Goal: Information Seeking & Learning: Learn about a topic

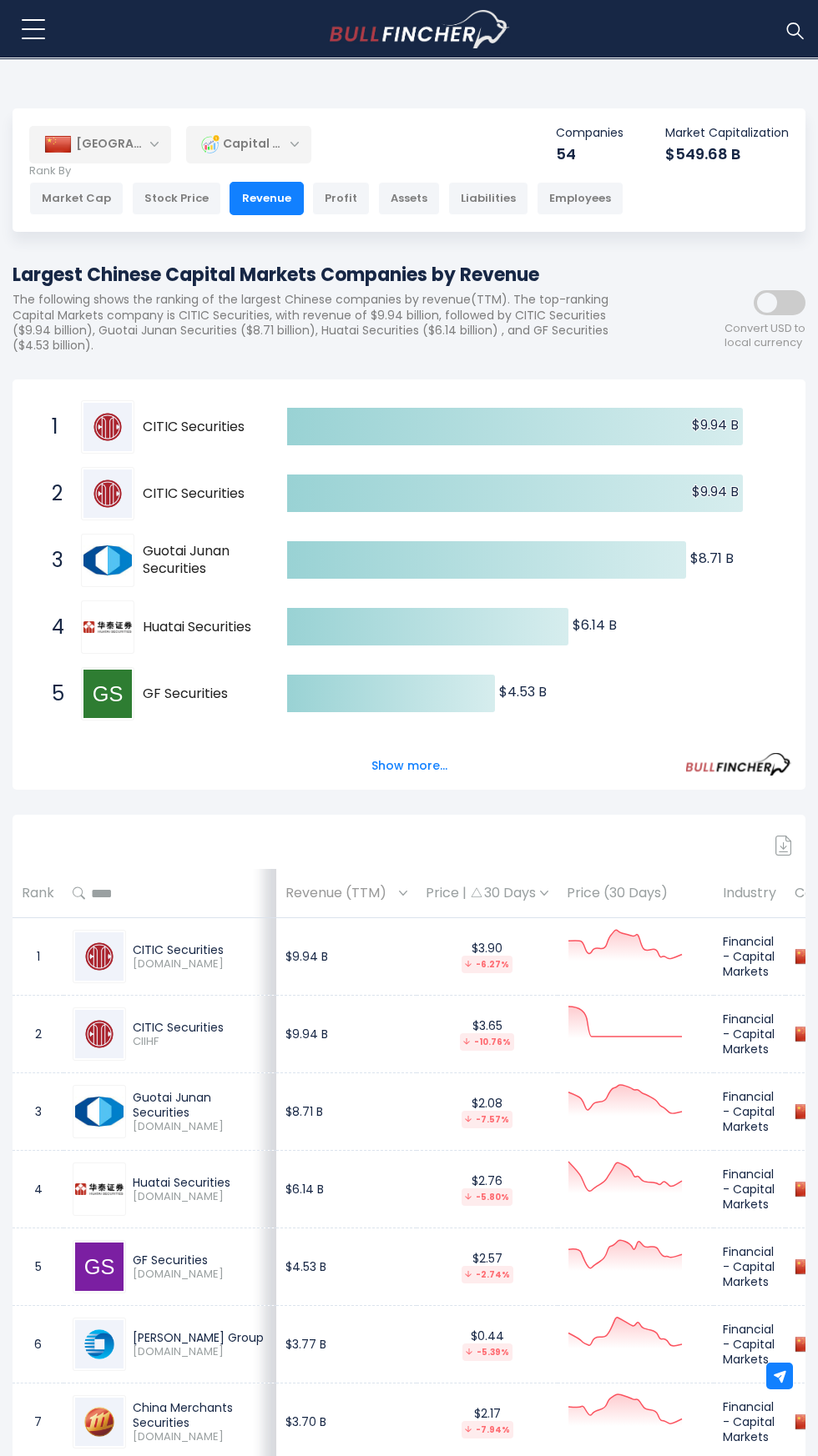
click at [239, 165] on p "Rank By" at bounding box center [326, 170] width 594 height 14
click at [73, 208] on div "Market Cap" at bounding box center [76, 199] width 94 height 33
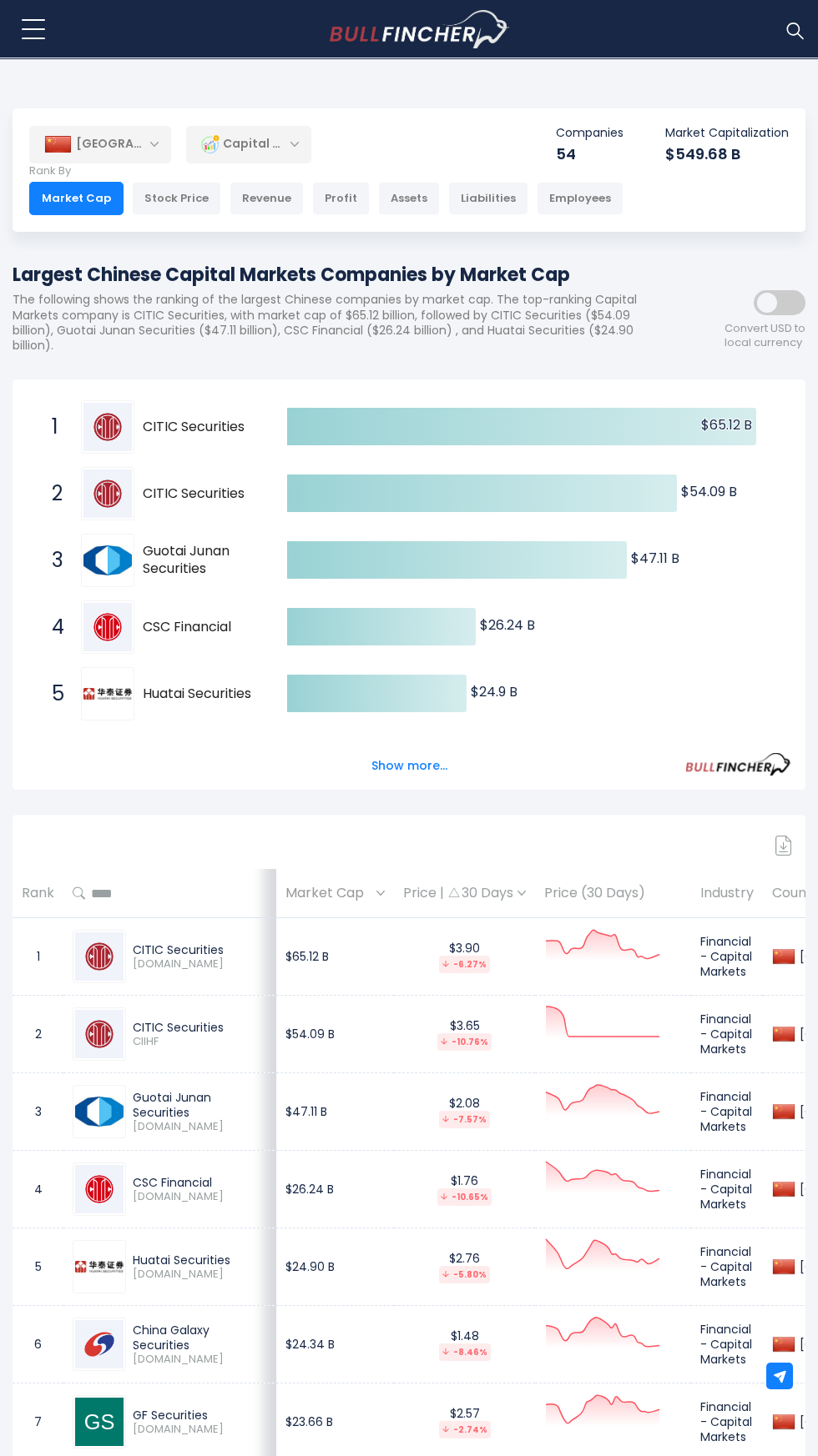
click at [247, 133] on div "Capital Markets" at bounding box center [248, 145] width 125 height 38
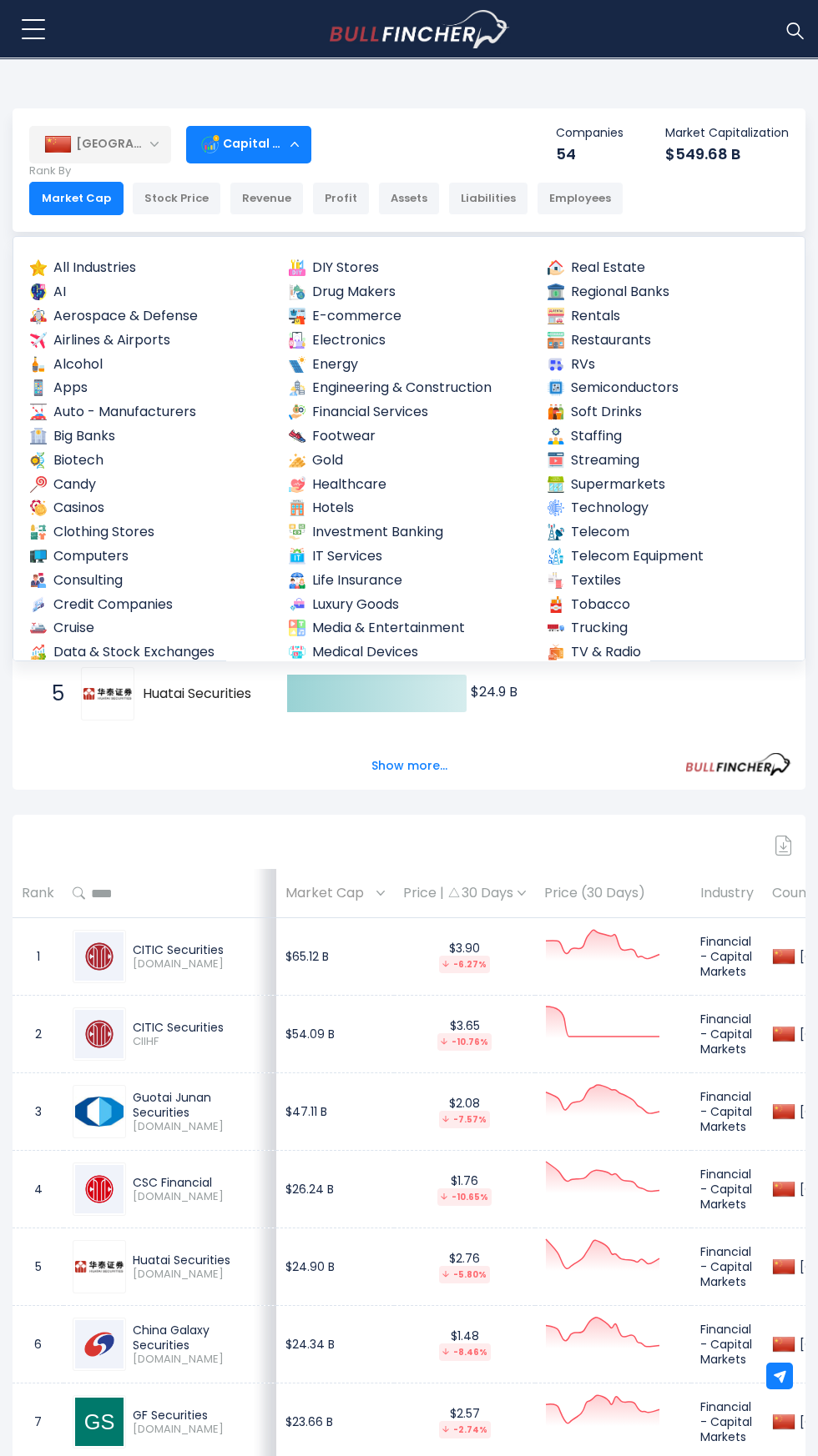
click at [38, 436] on img at bounding box center [38, 436] width 16 height 16
